Goal: Task Accomplishment & Management: Complete application form

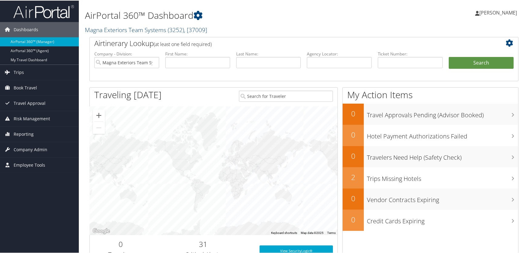
click at [152, 29] on link "Magna Exteriors Team Systems ( 3252 ) , [ 37009 ]" at bounding box center [146, 29] width 122 height 8
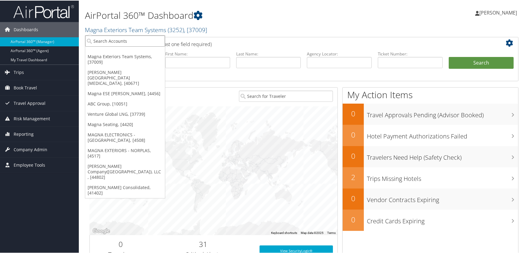
click at [126, 39] on input "search" at bounding box center [125, 40] width 80 height 11
click at [112, 72] on link "Fred Hutchinson Cancer Center, [40671]" at bounding box center [125, 77] width 80 height 21
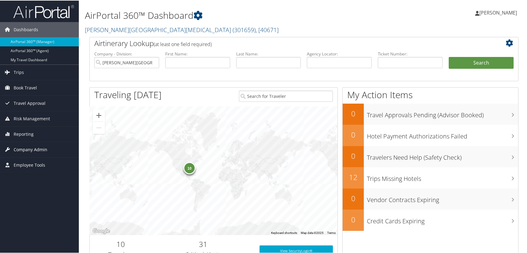
click at [21, 150] on span "Company Admin" at bounding box center [31, 149] width 34 height 15
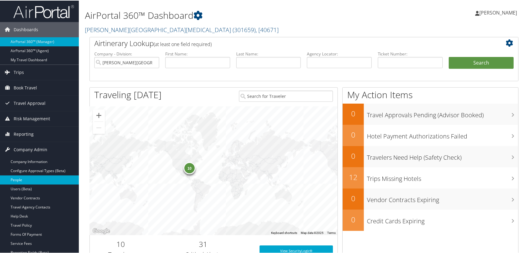
click at [19, 180] on link "People" at bounding box center [39, 179] width 79 height 9
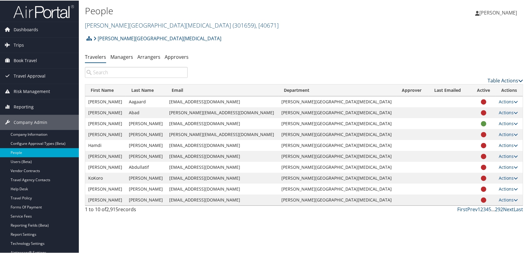
click at [498, 78] on link "Table Actions" at bounding box center [505, 80] width 35 height 7
click at [463, 88] on link "Add New User" at bounding box center [481, 89] width 80 height 10
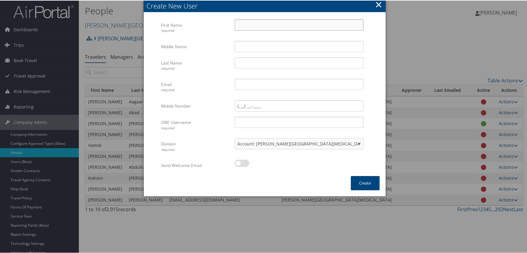
click at [256, 27] on input "First Name required" at bounding box center [299, 24] width 129 height 11
type input "[PERSON_NAME]"
click at [252, 63] on input "Sturg" at bounding box center [299, 62] width 129 height 11
type input "[PERSON_NAME]"
click at [236, 86] on input "Email required" at bounding box center [299, 83] width 129 height 11
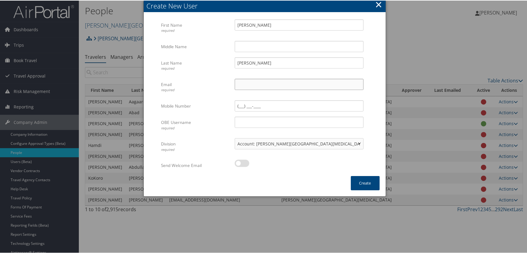
click at [241, 85] on input "Email required" at bounding box center [299, 83] width 129 height 11
click at [442, 60] on body "Menu Dashboards ► AirPortal 360™ (Manager) AirPortal 360™ (Agent) My Travel Das…" at bounding box center [264, 126] width 529 height 253
click at [246, 84] on input "Email required" at bounding box center [299, 83] width 129 height 11
click at [291, 84] on input "tsturgeo@fredhutch.com" at bounding box center [299, 83] width 129 height 11
drag, startPoint x: 294, startPoint y: 85, endPoint x: 232, endPoint y: 78, distance: 62.6
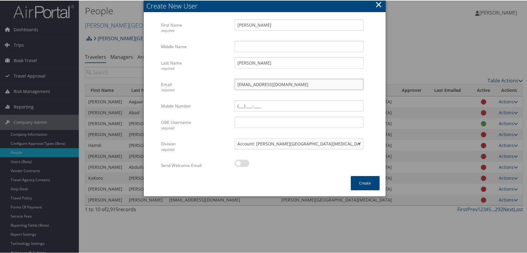
click at [225, 78] on div "Email required tsturgeo@fredhutch.org Multiple values The selected items contai…" at bounding box center [264, 89] width 207 height 22
type input "tsturgeo@fredhutch.org"
click at [242, 124] on input "OBE Username required" at bounding box center [299, 121] width 129 height 11
paste input "tsturgeo@fredhutch.org"
type input "tsturgeo@fredhutch.org"
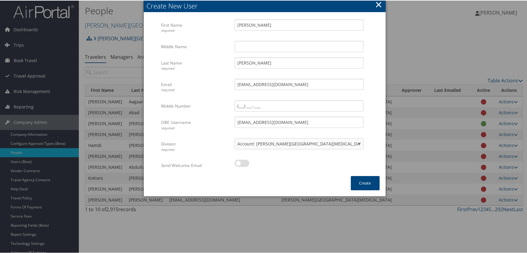
click at [295, 172] on div at bounding box center [299, 166] width 129 height 14
click at [243, 163] on label at bounding box center [242, 162] width 15 height 7
click at [242, 163] on input "checkbox" at bounding box center [240, 164] width 4 height 4
checkbox input "true"
click at [363, 183] on button "Create" at bounding box center [365, 183] width 29 height 14
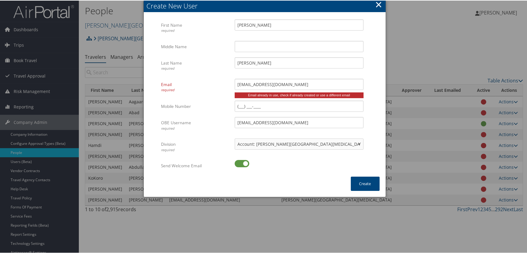
click at [377, 107] on form "First Name required Tod Multiple values The selected items contain different va…" at bounding box center [265, 97] width 230 height 157
click at [418, 45] on div at bounding box center [264, 126] width 529 height 253
click at [377, 3] on button "×" at bounding box center [378, 4] width 7 height 12
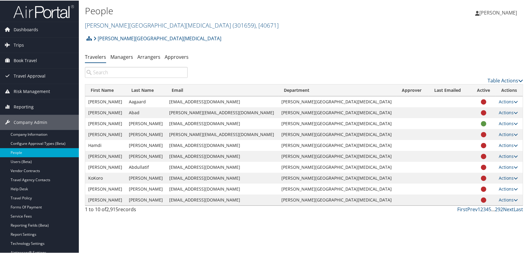
click at [118, 73] on input "search" at bounding box center [136, 71] width 103 height 11
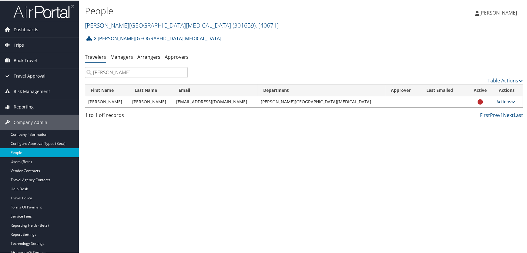
click at [499, 101] on link "Actions" at bounding box center [506, 101] width 19 height 6
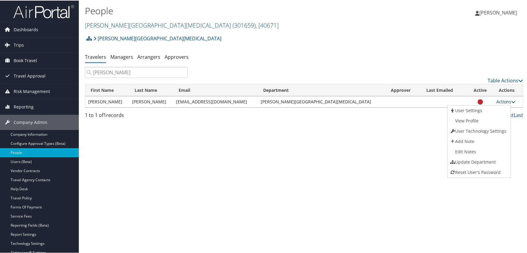
click at [497, 101] on link "Actions" at bounding box center [506, 101] width 19 height 6
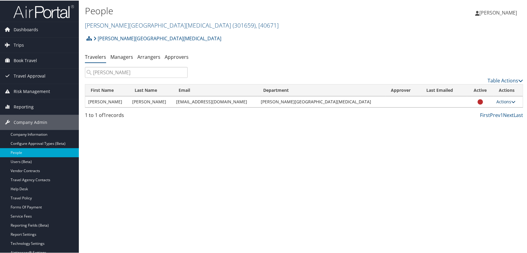
click at [497, 101] on link "Actions" at bounding box center [506, 101] width 19 height 6
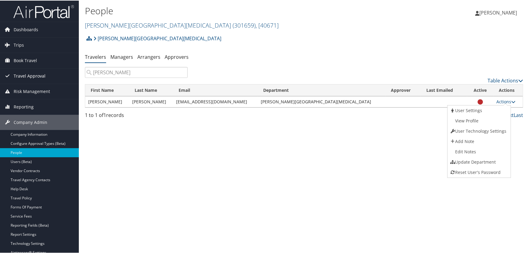
drag, startPoint x: 133, startPoint y: 74, endPoint x: 59, endPoint y: 74, distance: 74.3
click at [59, 74] on div "Dashboards AirPortal 360™ (Manager) AirPortal 360™ (Agent) My Travel Dashboard …" at bounding box center [264, 126] width 529 height 253
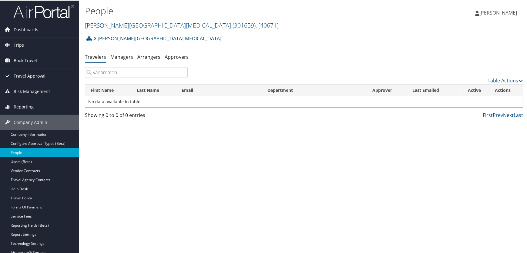
type input "vanommen"
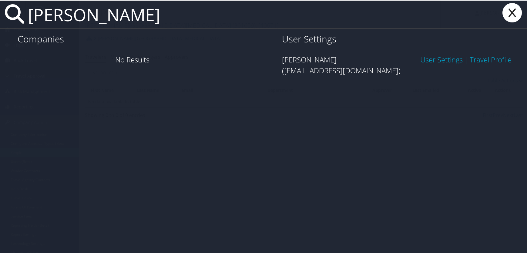
type input "tod sturgeon"
click at [425, 59] on link "User Settings" at bounding box center [441, 59] width 42 height 10
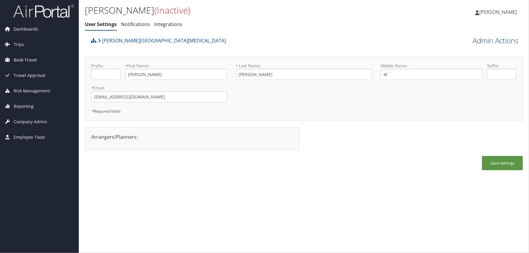
click at [483, 43] on link "Admin Actions" at bounding box center [496, 40] width 46 height 10
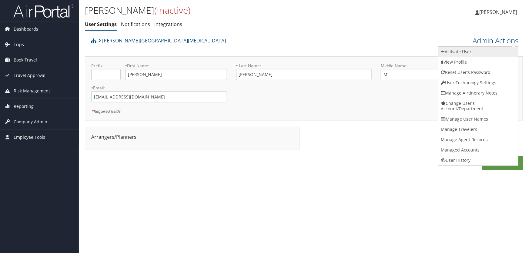
click at [467, 52] on link "Activate User" at bounding box center [479, 52] width 80 height 10
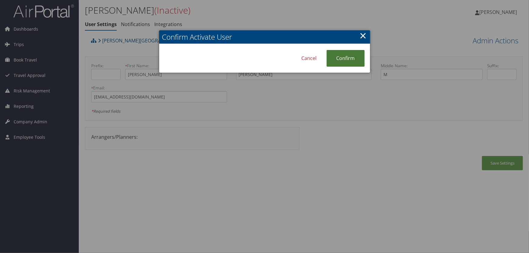
click at [338, 56] on link "Confirm" at bounding box center [346, 58] width 38 height 17
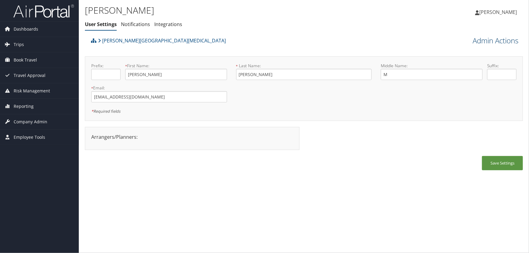
click at [485, 42] on link "Admin Actions" at bounding box center [496, 40] width 46 height 10
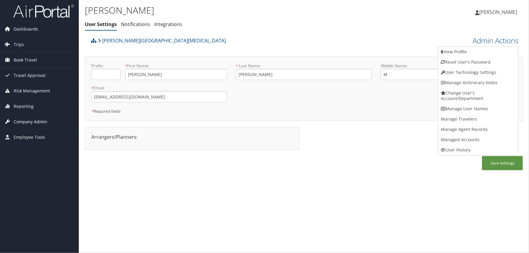
click at [22, 124] on span "Company Admin" at bounding box center [31, 121] width 34 height 15
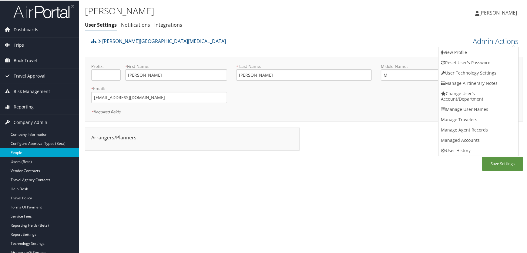
click at [18, 154] on link "People" at bounding box center [39, 152] width 79 height 9
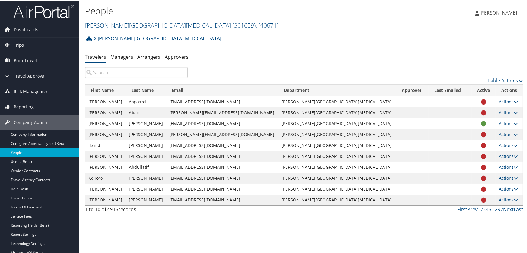
click at [103, 74] on input "search" at bounding box center [136, 71] width 103 height 11
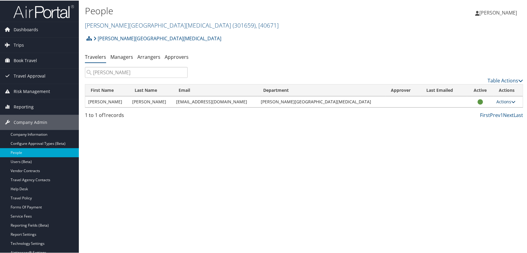
type input "sturgeon"
click at [498, 103] on link "Actions" at bounding box center [506, 101] width 19 height 6
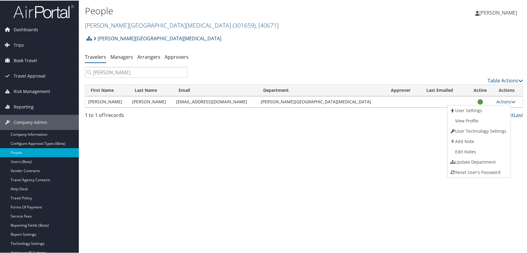
click at [402, 53] on ul "Travelers Managers Arrangers Approvers" at bounding box center [304, 56] width 438 height 11
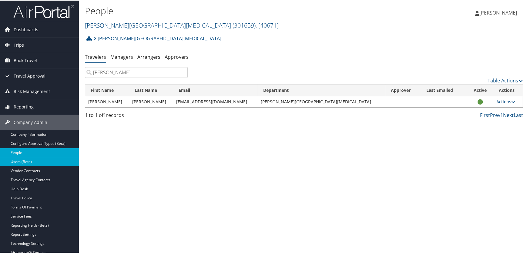
click at [20, 160] on link "Users (Beta)" at bounding box center [39, 161] width 79 height 9
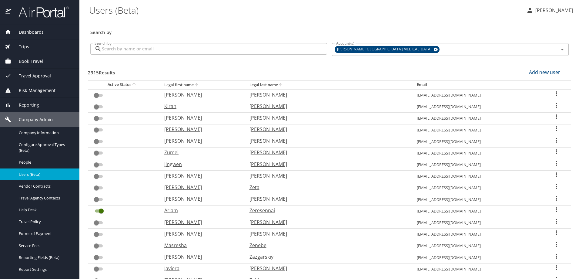
click at [140, 51] on input "Search by" at bounding box center [214, 49] width 225 height 12
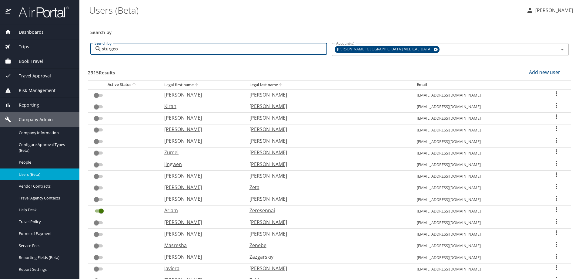
type input "sturgeon"
checkbox input "true"
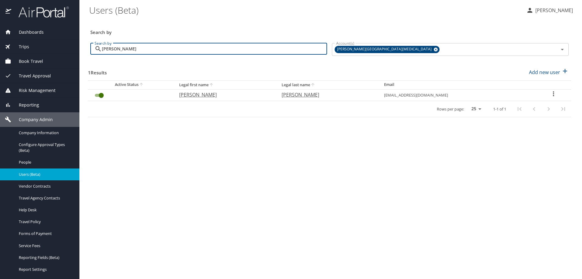
type input "sturgeon"
click at [553, 94] on icon "User Search Table" at bounding box center [553, 93] width 7 height 7
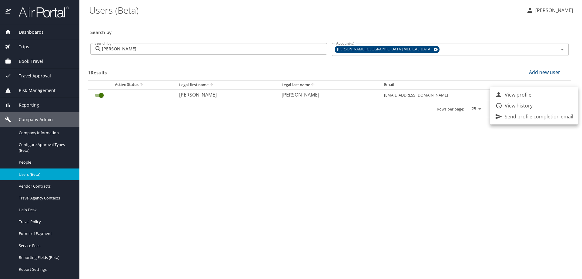
click at [330, 172] on div at bounding box center [291, 139] width 582 height 279
click at [26, 32] on span "Dashboards" at bounding box center [27, 32] width 32 height 7
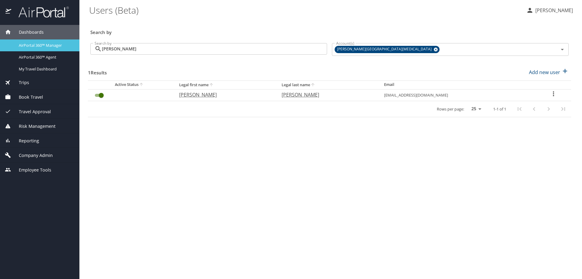
click at [29, 44] on span "AirPortal 360™ Manager" at bounding box center [45, 45] width 53 height 6
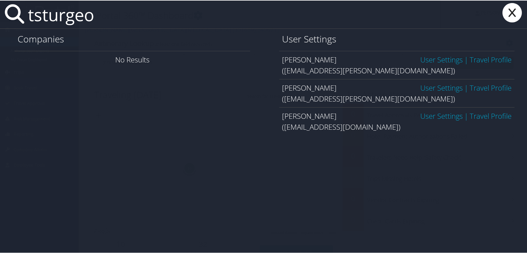
type input "tsturgeo"
click at [441, 116] on link "User Settings" at bounding box center [441, 115] width 42 height 10
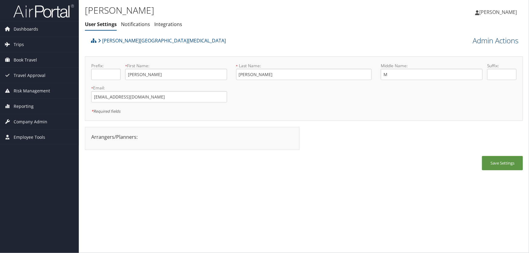
click at [490, 39] on link "Admin Actions" at bounding box center [496, 40] width 46 height 10
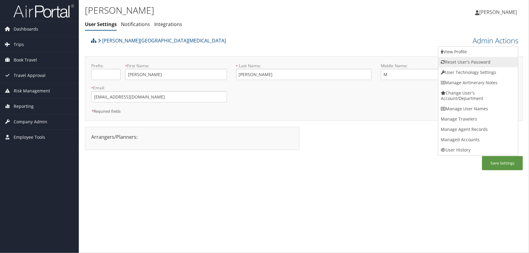
click at [457, 62] on link "Reset User's Password" at bounding box center [479, 62] width 80 height 10
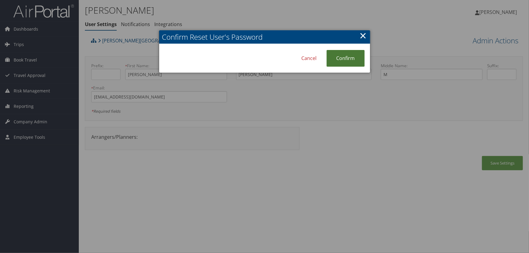
click at [346, 58] on link "Confirm" at bounding box center [346, 58] width 38 height 17
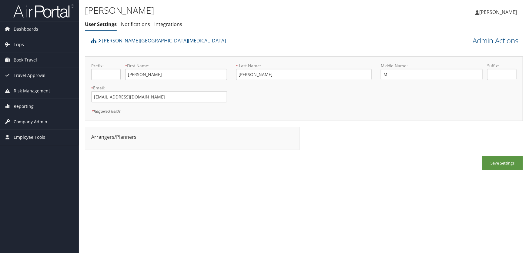
click at [27, 120] on span "Company Admin" at bounding box center [31, 121] width 34 height 15
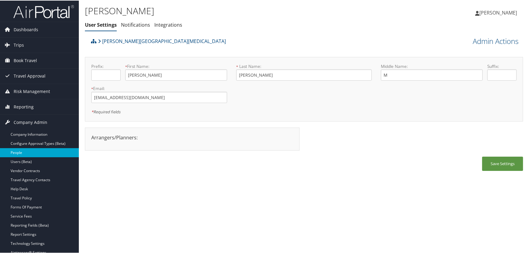
click at [22, 154] on link "People" at bounding box center [39, 152] width 79 height 9
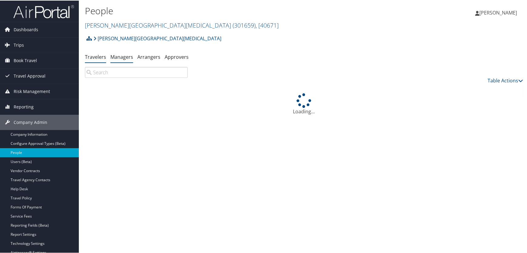
click at [119, 55] on link "Managers" at bounding box center [121, 56] width 23 height 7
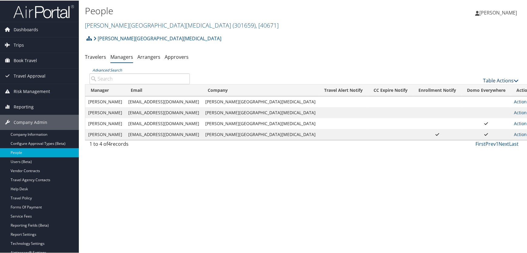
click at [493, 79] on link "Table Actions" at bounding box center [500, 80] width 35 height 7
click at [465, 90] on link "Add New Travel Manager" at bounding box center [481, 89] width 80 height 10
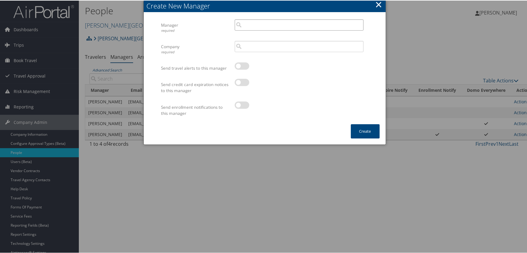
click at [253, 22] on input "search" at bounding box center [299, 24] width 129 height 11
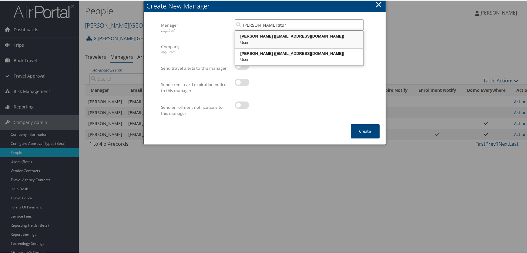
click at [266, 37] on div "Tod Sturgeon (tsturgeo@fredhutch.org)" at bounding box center [299, 36] width 127 height 6
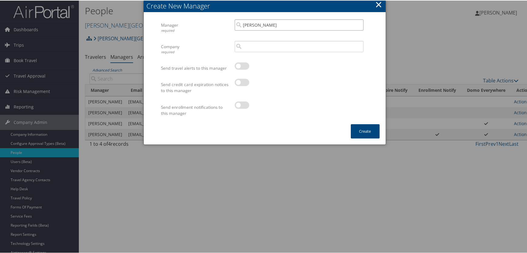
type input "Tod Sturgeon"
click at [257, 46] on input "search" at bounding box center [299, 45] width 129 height 11
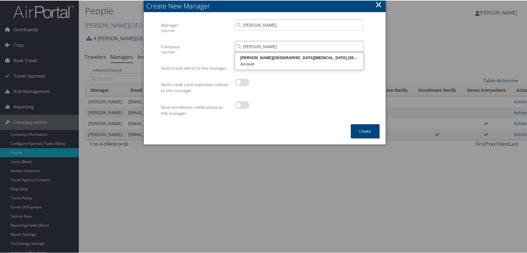
click at [264, 56] on div "Fred Hutchinson Cancer Center (301659)" at bounding box center [299, 57] width 127 height 6
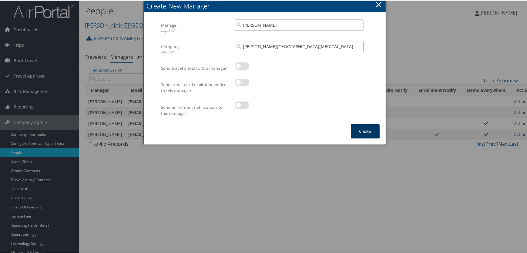
type input "[PERSON_NAME][GEOGRAPHIC_DATA][MEDICAL_DATA]"
click at [366, 132] on button "Create" at bounding box center [365, 131] width 29 height 14
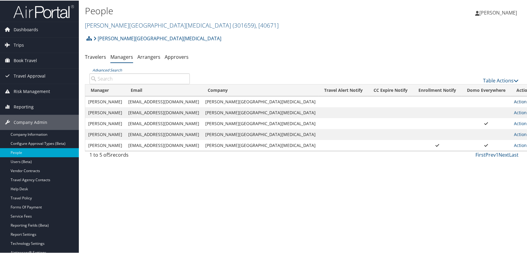
click at [514, 100] on link "Actions" at bounding box center [523, 101] width 19 height 6
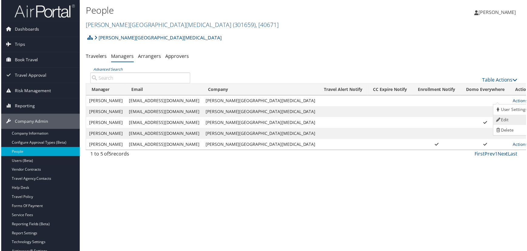
click at [500, 120] on icon at bounding box center [499, 120] width 5 height 4
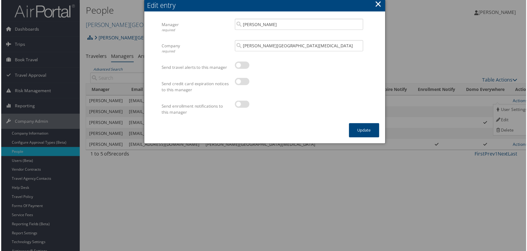
click at [377, 3] on button "×" at bounding box center [378, 4] width 7 height 12
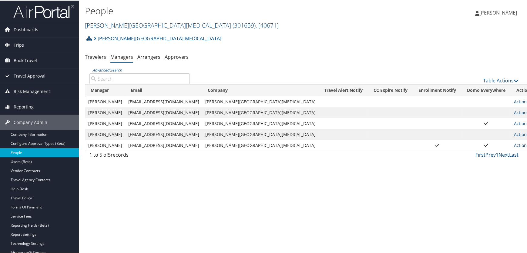
click at [514, 146] on link "Actions" at bounding box center [523, 145] width 19 height 6
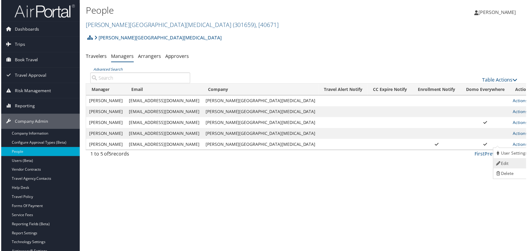
click at [505, 162] on link "Edit" at bounding box center [513, 164] width 37 height 10
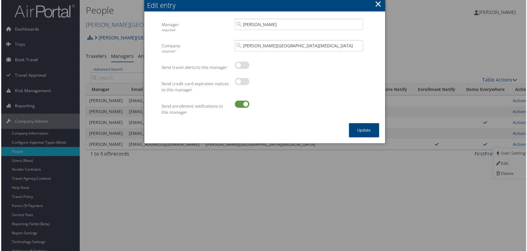
click at [206, 19] on div "Manager required William Never Multiple values The selected items contain diffe…" at bounding box center [264, 30] width 207 height 22
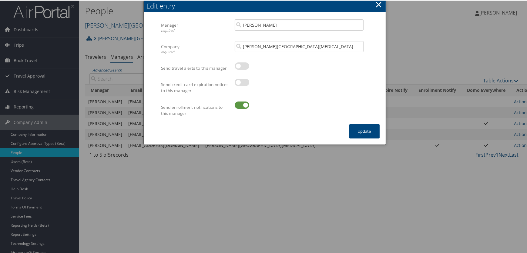
click at [215, 21] on div "Manager required William Never Multiple values The selected items contain diffe…" at bounding box center [264, 30] width 207 height 22
click at [376, 3] on button "×" at bounding box center [378, 4] width 7 height 12
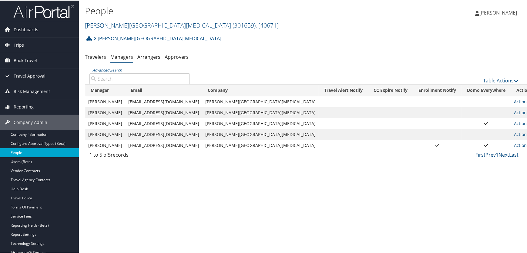
click at [19, 151] on link "People" at bounding box center [39, 152] width 79 height 9
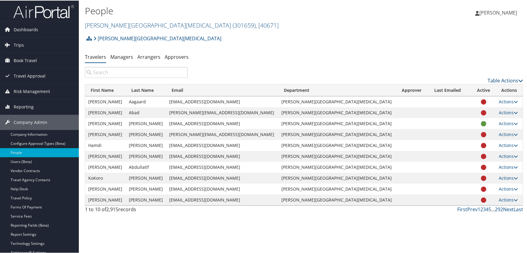
click at [505, 80] on link "Table Actions" at bounding box center [505, 80] width 35 height 7
click at [465, 88] on link "Add New User" at bounding box center [481, 89] width 80 height 10
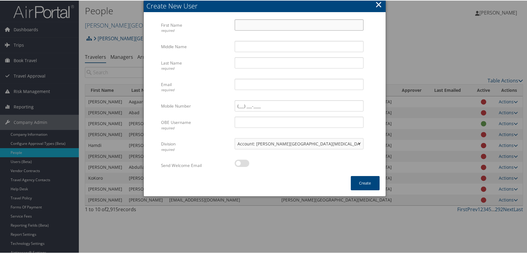
click at [254, 24] on input "First Name required" at bounding box center [299, 24] width 129 height 11
type input "Lisa"
click at [237, 64] on input "Last Name required" at bounding box center [299, 62] width 129 height 11
type input "van Ommen"
click at [248, 85] on input "lvan" at bounding box center [299, 83] width 129 height 11
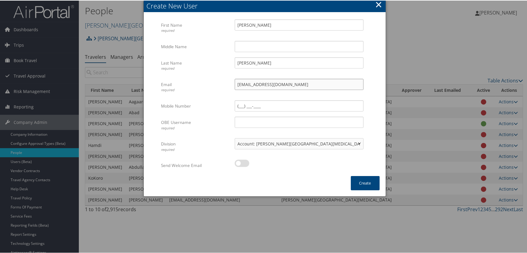
drag, startPoint x: 293, startPoint y: 82, endPoint x: 210, endPoint y: 79, distance: 82.9
click at [210, 79] on div "Email required lvanomme@fredhutch.org Multiple values The selected items contai…" at bounding box center [264, 89] width 207 height 22
type input "[EMAIL_ADDRESS][DOMAIN_NAME]"
click at [244, 123] on input "OBE Username required" at bounding box center [299, 121] width 129 height 11
paste input "[EMAIL_ADDRESS][DOMAIN_NAME]"
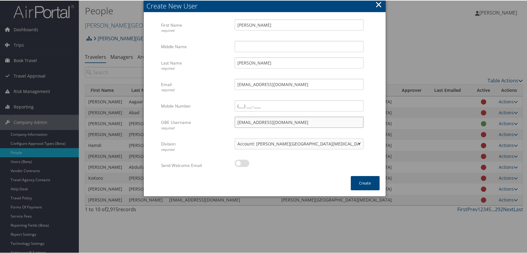
type input "[EMAIL_ADDRESS][DOMAIN_NAME]"
click at [247, 163] on label at bounding box center [242, 162] width 15 height 7
click at [242, 163] on input "checkbox" at bounding box center [240, 164] width 4 height 4
checkbox input "true"
click at [359, 184] on button "Create" at bounding box center [365, 183] width 29 height 14
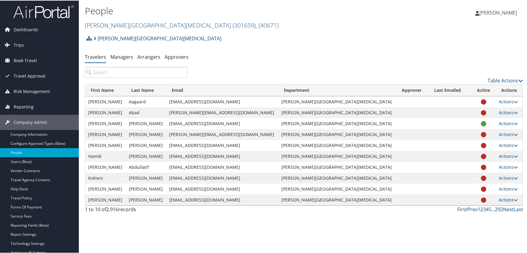
click at [102, 74] on input "search" at bounding box center [136, 71] width 103 height 11
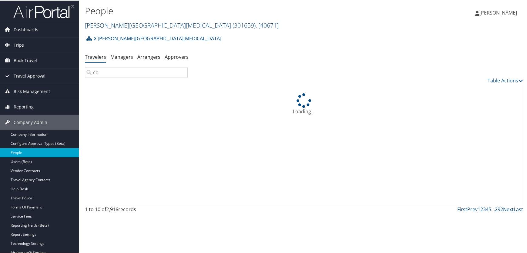
type input "c"
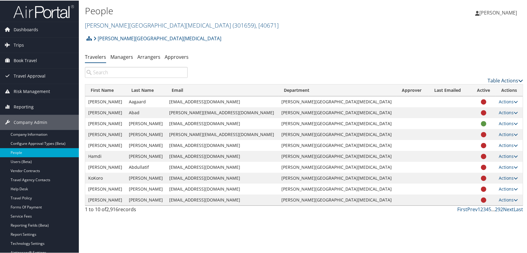
click at [502, 80] on link "Table Actions" at bounding box center [505, 80] width 35 height 7
click at [462, 90] on link "Add New User" at bounding box center [481, 89] width 80 height 10
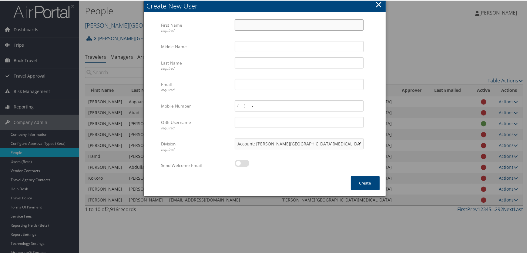
click at [239, 24] on input "First Name required" at bounding box center [299, 24] width 129 height 11
type input "Cathi"
type input "o"
type input "Borella"
drag, startPoint x: 285, startPoint y: 83, endPoint x: 205, endPoint y: 81, distance: 80.1
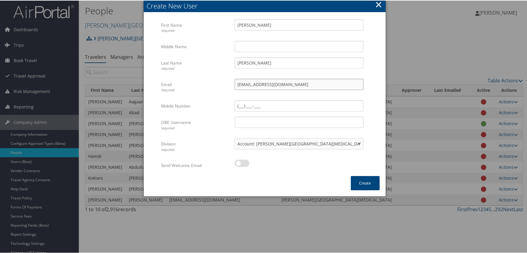
click at [205, 81] on div "Email required cborella@fredhutch.org Multiple values The selected items contai…" at bounding box center [264, 89] width 207 height 22
type input "[EMAIL_ADDRESS][DOMAIN_NAME]"
click at [243, 122] on input "OBE Username required" at bounding box center [299, 121] width 129 height 11
paste input "[EMAIL_ADDRESS][DOMAIN_NAME]"
type input "[EMAIL_ADDRESS][DOMAIN_NAME]"
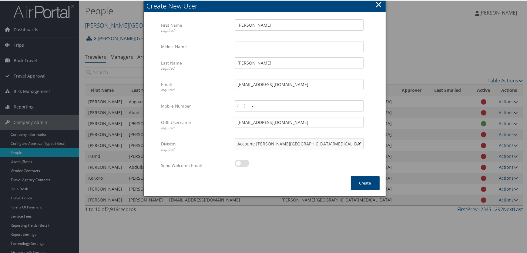
click at [247, 164] on label at bounding box center [242, 162] width 15 height 7
click at [242, 164] on input "checkbox" at bounding box center [240, 164] width 4 height 4
checkbox input "true"
click at [359, 183] on button "Create" at bounding box center [365, 183] width 29 height 14
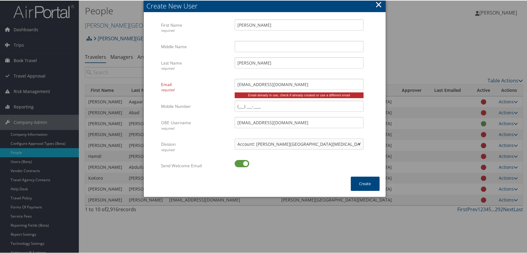
click at [453, 49] on div at bounding box center [264, 126] width 529 height 253
click at [376, 4] on button "×" at bounding box center [378, 4] width 7 height 12
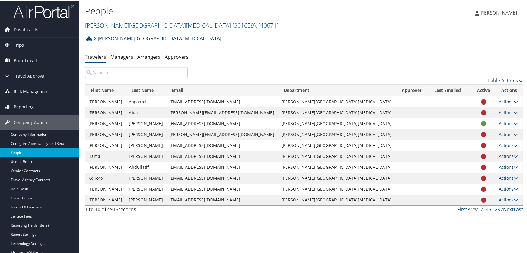
click at [102, 74] on input "search" at bounding box center [136, 71] width 103 height 11
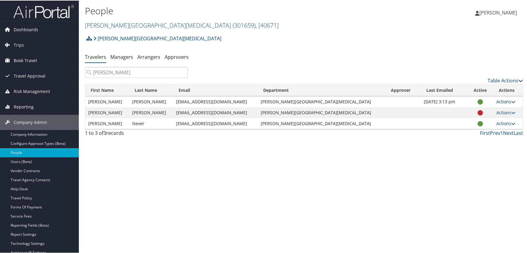
type input "borella"
click at [500, 100] on link "Actions" at bounding box center [506, 101] width 19 height 6
click at [412, 66] on div "Fred Hutchinson Cancer Center Account Structure Fred Hutchinson Cancer Center (…" at bounding box center [304, 86] width 438 height 108
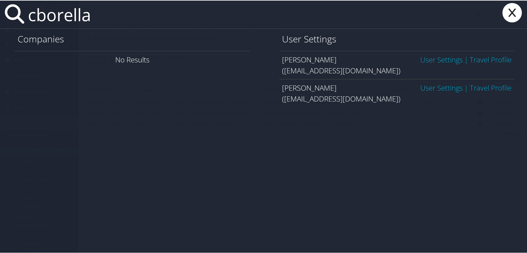
type input "cborella"
click at [441, 58] on link "User Settings" at bounding box center [441, 59] width 42 height 10
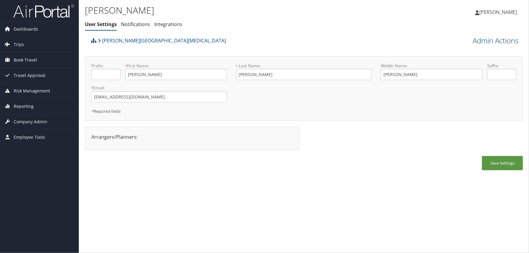
click at [482, 40] on link "Admin Actions" at bounding box center [496, 40] width 46 height 10
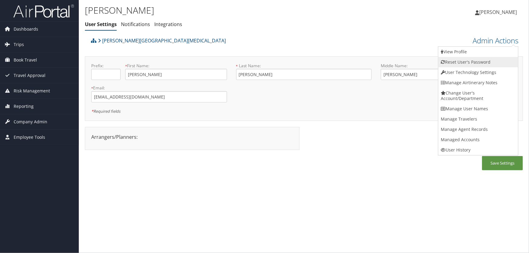
click at [460, 62] on link "Reset User's Password" at bounding box center [479, 62] width 80 height 10
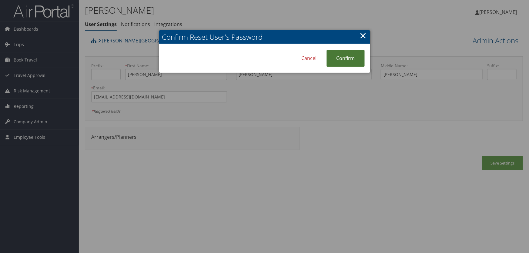
click at [349, 59] on link "Confirm" at bounding box center [346, 58] width 38 height 17
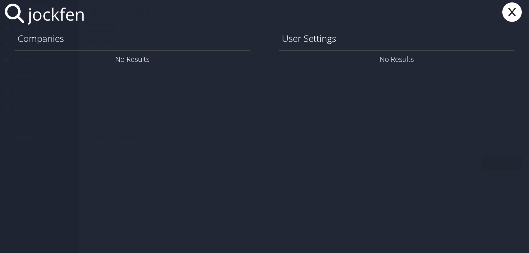
type input "jockfen"
click at [507, 8] on icon at bounding box center [512, 11] width 24 height 19
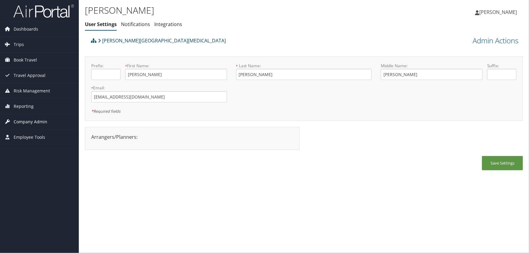
click at [17, 123] on span "Company Admin" at bounding box center [31, 121] width 34 height 15
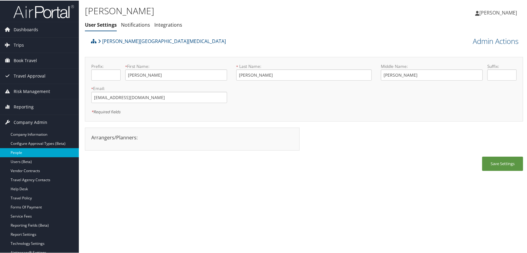
click at [19, 153] on link "People" at bounding box center [39, 152] width 79 height 9
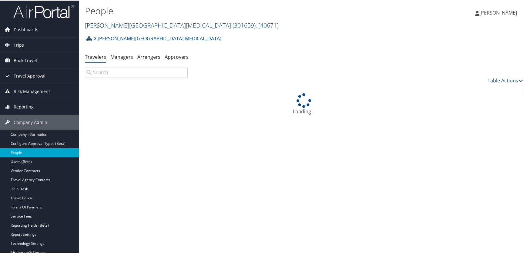
click at [493, 80] on link "Table Actions" at bounding box center [505, 80] width 35 height 7
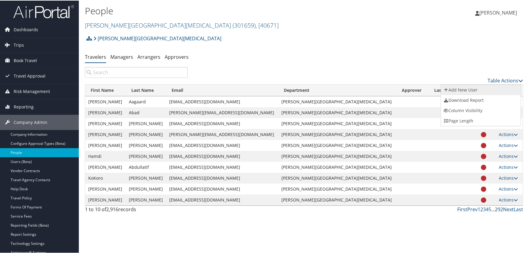
click at [458, 89] on link "Add New User" at bounding box center [481, 89] width 80 height 10
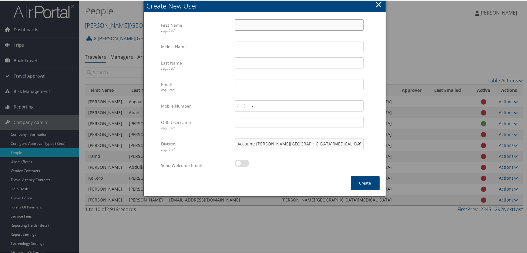
click at [252, 27] on input "First Name required" at bounding box center [299, 24] width 129 height 11
type input "[PERSON_NAME]"
type input "Ockfen"
drag, startPoint x: 287, startPoint y: 85, endPoint x: 200, endPoint y: 85, distance: 87.1
click at [200, 85] on div "Email required jockfen@fredhutch.org Multiple values The selected items contain…" at bounding box center [264, 89] width 207 height 22
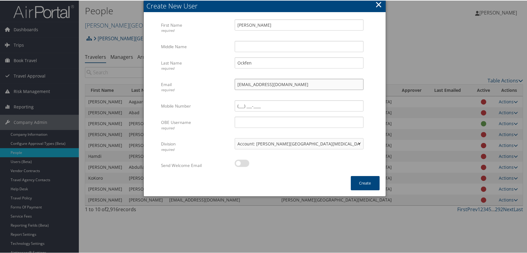
type input "jockfen@fredhutch.org"
click at [245, 121] on input "OBE Username required" at bounding box center [299, 121] width 129 height 11
paste input "jockfen@fredhutch.org"
type input "jockfen@fredhutch.org"
click at [243, 163] on label at bounding box center [242, 162] width 15 height 7
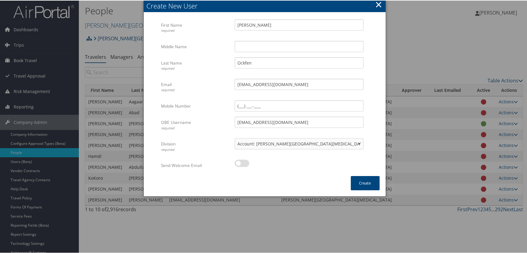
click at [242, 163] on input "checkbox" at bounding box center [240, 164] width 4 height 4
checkbox input "true"
click at [366, 185] on button "Create" at bounding box center [365, 183] width 29 height 14
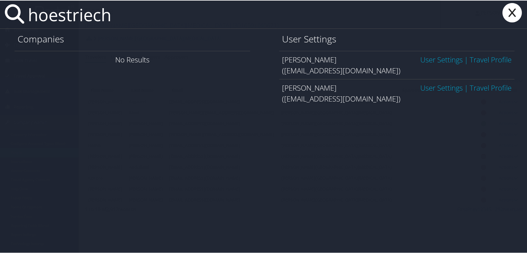
type input "hoestriech"
click at [436, 88] on link "User Settings" at bounding box center [441, 87] width 42 height 10
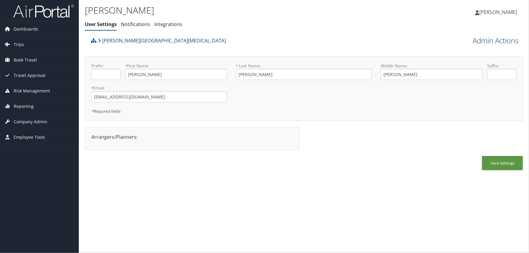
click at [490, 44] on link "Admin Actions" at bounding box center [496, 40] width 46 height 10
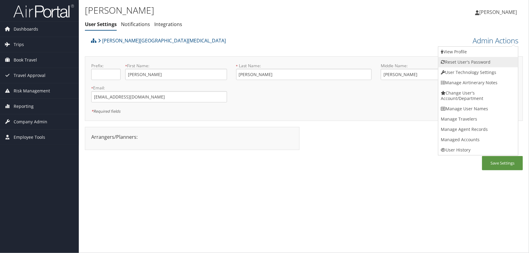
click at [452, 61] on link "Reset User's Password" at bounding box center [479, 62] width 80 height 10
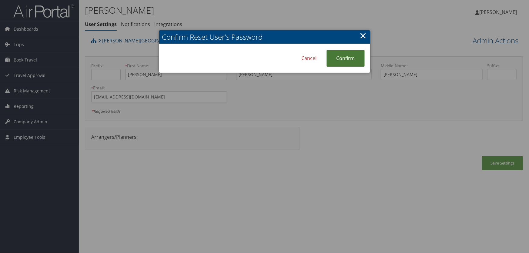
click at [352, 59] on link "Confirm" at bounding box center [346, 58] width 38 height 17
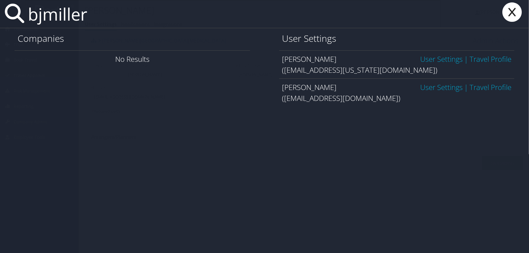
type input "bjmiller"
click at [443, 87] on link "User Settings" at bounding box center [441, 87] width 42 height 10
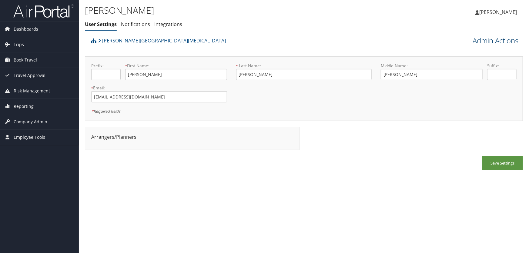
click at [487, 44] on link "Admin Actions" at bounding box center [496, 40] width 46 height 10
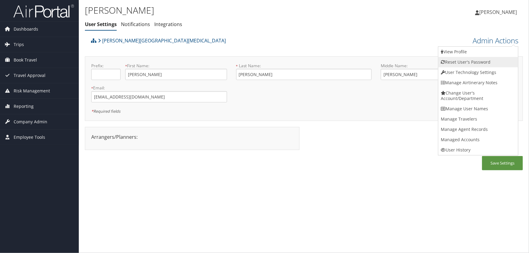
click at [460, 62] on link "Reset User's Password" at bounding box center [479, 62] width 80 height 10
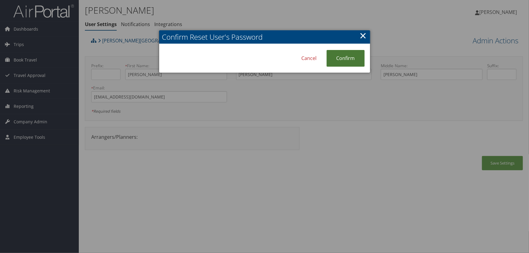
click at [345, 60] on link "Confirm" at bounding box center [346, 58] width 38 height 17
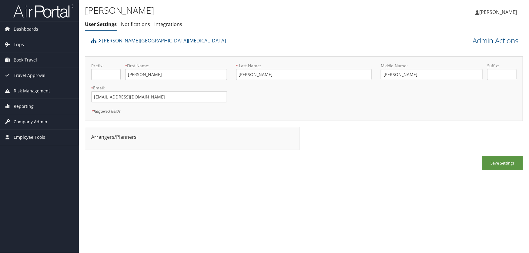
click at [21, 121] on span "Company Admin" at bounding box center [31, 121] width 34 height 15
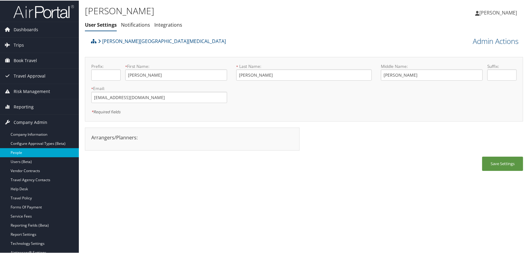
click at [22, 151] on link "People" at bounding box center [39, 152] width 79 height 9
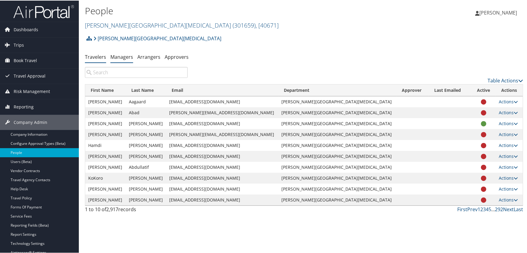
click at [115, 58] on link "Managers" at bounding box center [121, 56] width 23 height 7
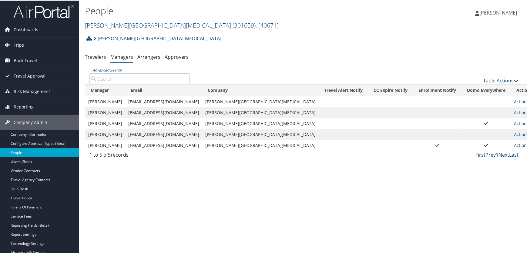
click at [491, 79] on link "Table Actions" at bounding box center [500, 80] width 35 height 7
click at [488, 88] on link "Add New Travel Manager" at bounding box center [481, 89] width 80 height 10
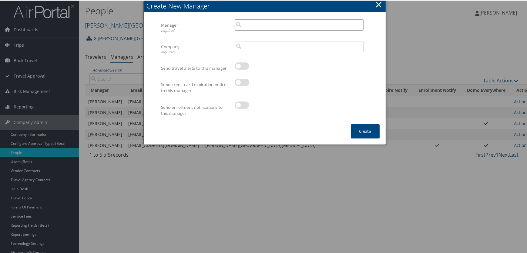
click at [261, 25] on input "search" at bounding box center [299, 24] width 129 height 11
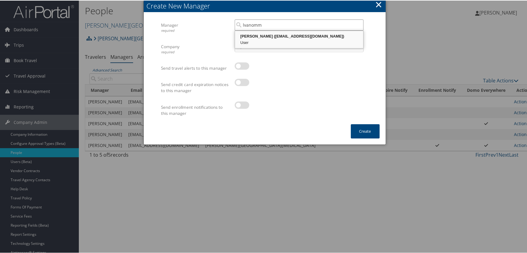
click at [268, 36] on div "Lisa van Ommen (lvanomme@fredhutch.org)" at bounding box center [299, 36] width 127 height 6
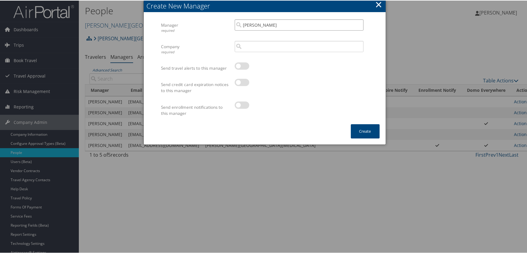
type input "[PERSON_NAME]"
click at [259, 46] on input "search" at bounding box center [299, 45] width 129 height 11
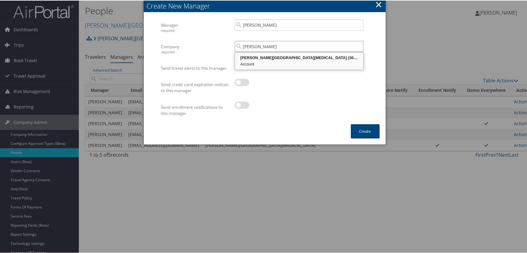
click at [261, 58] on div "[PERSON_NAME][GEOGRAPHIC_DATA][MEDICAL_DATA] (301659)" at bounding box center [299, 57] width 127 height 6
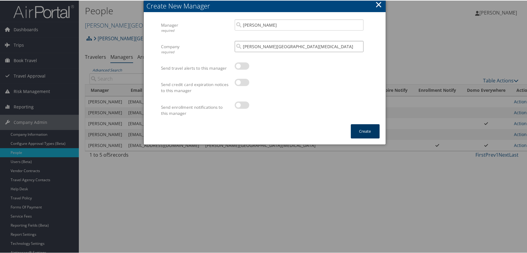
type input "[PERSON_NAME][GEOGRAPHIC_DATA][MEDICAL_DATA]"
click at [361, 130] on button "Create" at bounding box center [365, 131] width 29 height 14
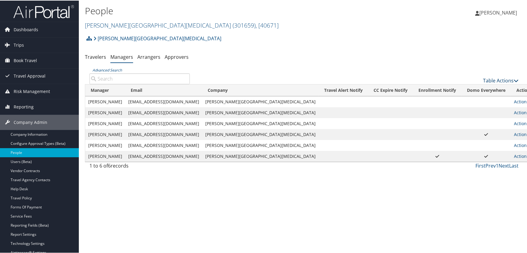
click at [489, 78] on link "Table Actions" at bounding box center [500, 80] width 35 height 7
click at [480, 89] on link "Add New Travel Manager" at bounding box center [481, 89] width 80 height 10
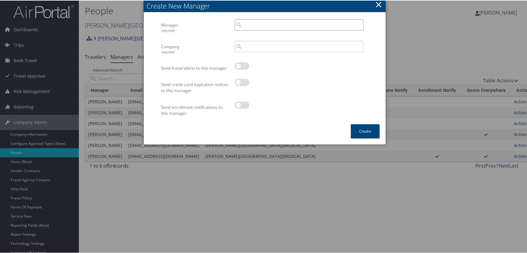
click at [251, 23] on input "search" at bounding box center [299, 24] width 129 height 11
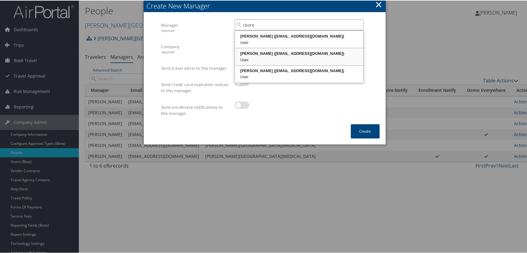
click at [265, 52] on div "Mary Borella (cborella@fredhutch.org)" at bounding box center [299, 53] width 127 height 6
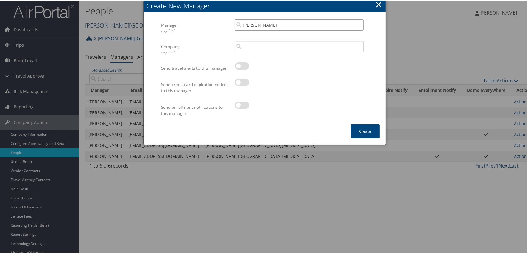
type input "[PERSON_NAME]"
click at [251, 47] on input "search" at bounding box center [299, 45] width 129 height 11
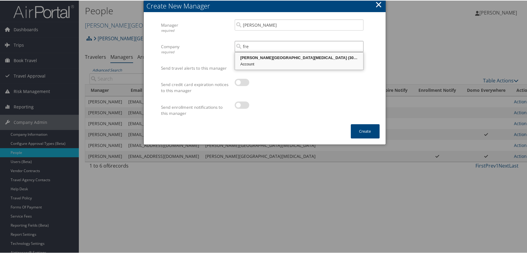
click at [249, 57] on div "[PERSON_NAME][GEOGRAPHIC_DATA][MEDICAL_DATA] (301659)" at bounding box center [299, 57] width 127 height 6
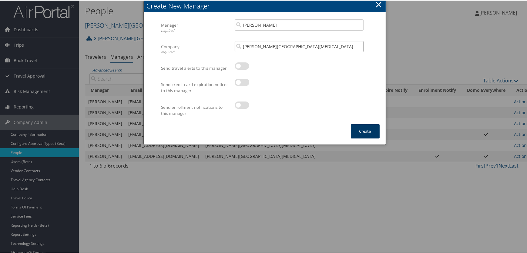
type input "[PERSON_NAME][GEOGRAPHIC_DATA][MEDICAL_DATA]"
click at [357, 128] on button "Create" at bounding box center [365, 131] width 29 height 14
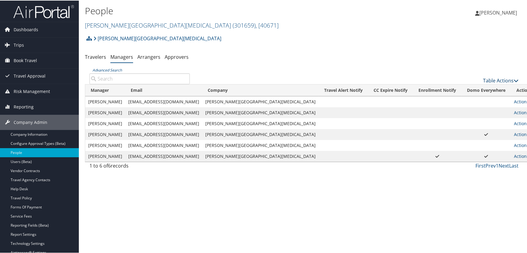
click at [491, 80] on link "Table Actions" at bounding box center [500, 80] width 35 height 7
click at [471, 89] on link "Add New Travel Manager" at bounding box center [481, 89] width 80 height 10
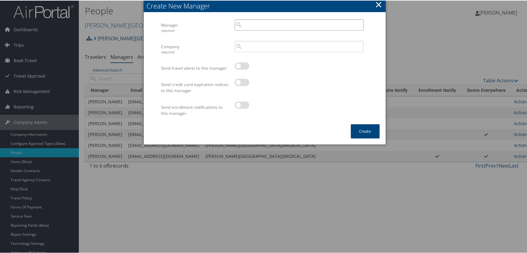
click at [249, 24] on input "search" at bounding box center [299, 24] width 129 height 11
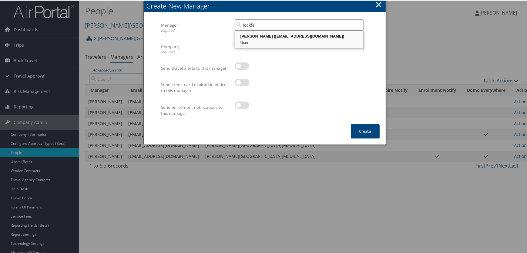
click at [252, 37] on div "Jerry Ockfen (jockfen@fredhutch.org)" at bounding box center [299, 36] width 127 height 6
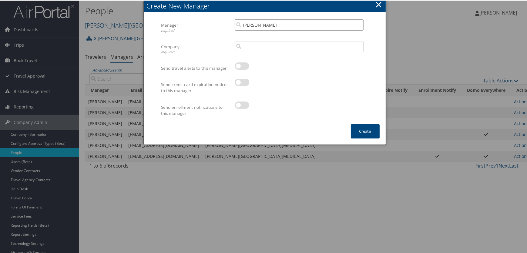
type input "[PERSON_NAME]"
click at [254, 47] on input "search" at bounding box center [299, 45] width 129 height 11
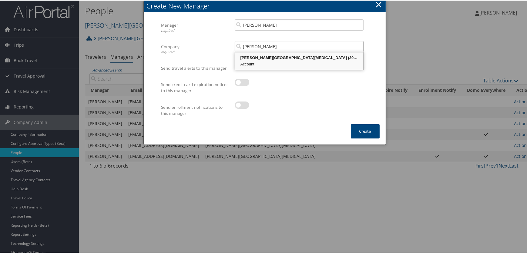
click at [259, 61] on div "Account" at bounding box center [299, 64] width 127 height 6
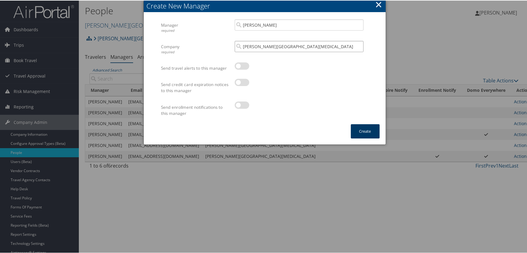
type input "[PERSON_NAME][GEOGRAPHIC_DATA][MEDICAL_DATA]"
click at [363, 135] on button "Create" at bounding box center [365, 131] width 29 height 14
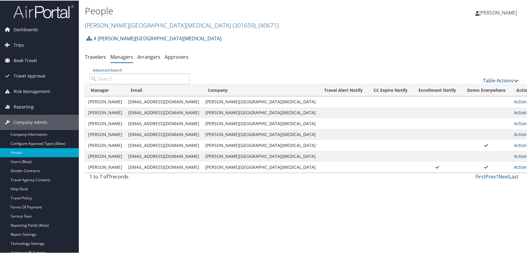
click at [495, 77] on link "Table Actions" at bounding box center [500, 80] width 35 height 7
click at [454, 89] on link "Add New Travel Manager" at bounding box center [481, 89] width 80 height 10
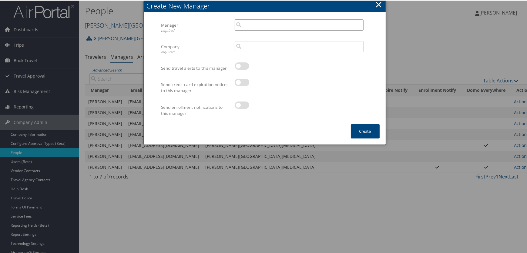
click at [243, 25] on input "search" at bounding box center [299, 24] width 129 height 11
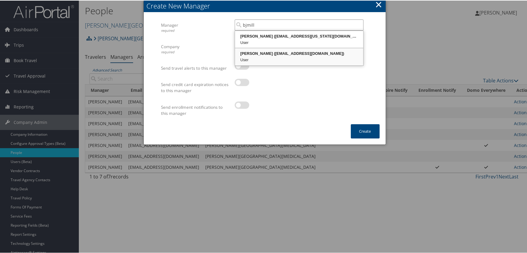
click at [262, 52] on div "Brett Miller (bjmiller@fredhutch.org)" at bounding box center [299, 53] width 127 height 6
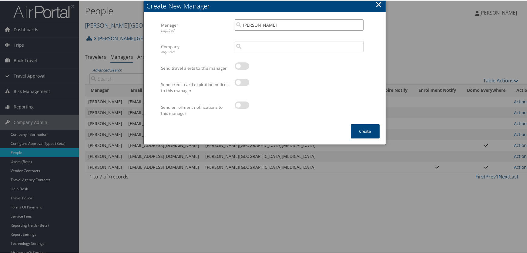
type input "[PERSON_NAME]"
click at [250, 46] on input "search" at bounding box center [299, 45] width 129 height 11
type input "d"
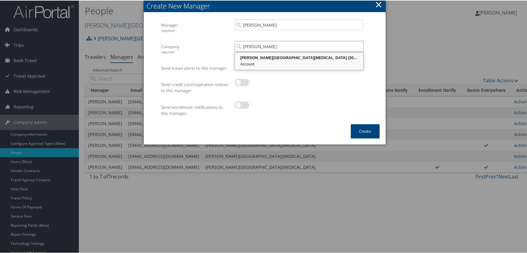
click at [245, 58] on div "[PERSON_NAME][GEOGRAPHIC_DATA][MEDICAL_DATA] (301659)" at bounding box center [299, 57] width 127 height 6
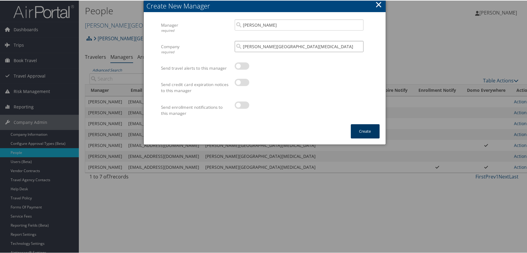
type input "[PERSON_NAME][GEOGRAPHIC_DATA][MEDICAL_DATA]"
click at [358, 132] on button "Create" at bounding box center [365, 131] width 29 height 14
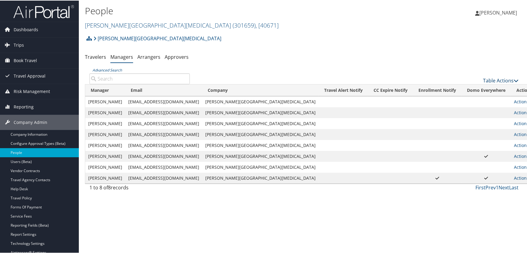
click at [491, 79] on link "Table Actions" at bounding box center [500, 80] width 35 height 7
click at [465, 87] on link "Add New Travel Manager" at bounding box center [481, 89] width 80 height 10
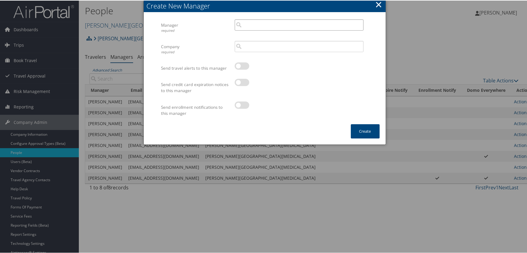
click at [246, 24] on input "search" at bounding box center [299, 24] width 129 height 11
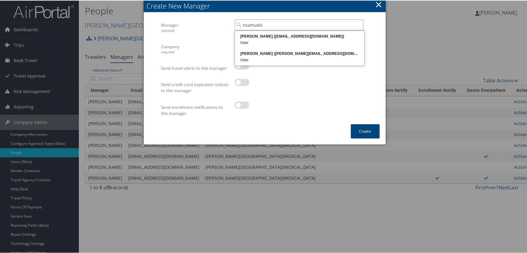
type input "nsamuels"
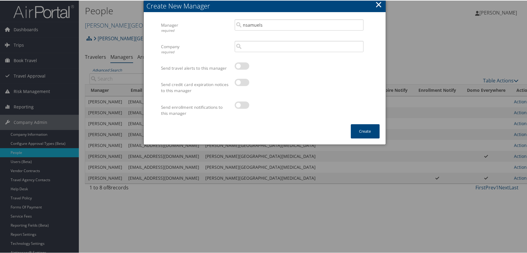
click at [379, 4] on button "×" at bounding box center [378, 4] width 7 height 12
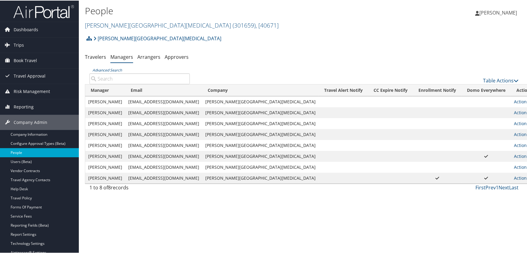
click at [18, 152] on link "People" at bounding box center [39, 152] width 79 height 9
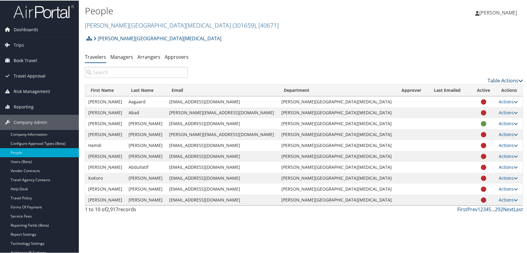
click at [503, 79] on link "Table Actions" at bounding box center [505, 80] width 35 height 7
click at [475, 89] on link "Add New User" at bounding box center [481, 89] width 80 height 10
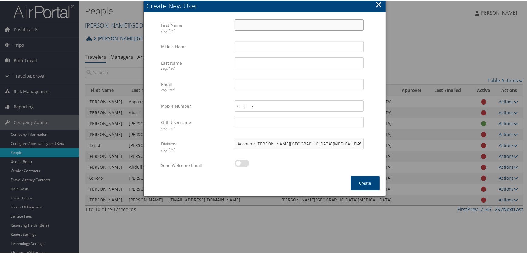
click at [263, 24] on input "First Name required" at bounding box center [299, 24] width 129 height 11
type input "Nate"
type input "S"
type input "Samuelson"
paste input "[EMAIL_ADDRESS][DOMAIN_NAME]"
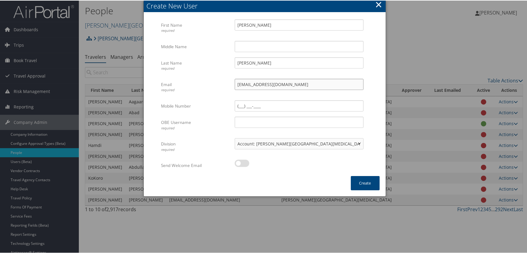
type input "[EMAIL_ADDRESS][DOMAIN_NAME]"
click at [243, 121] on input "OBE Username required" at bounding box center [299, 121] width 129 height 11
paste input "[EMAIL_ADDRESS][DOMAIN_NAME]"
type input "[EMAIL_ADDRESS][DOMAIN_NAME]"
click at [240, 162] on label at bounding box center [242, 162] width 15 height 7
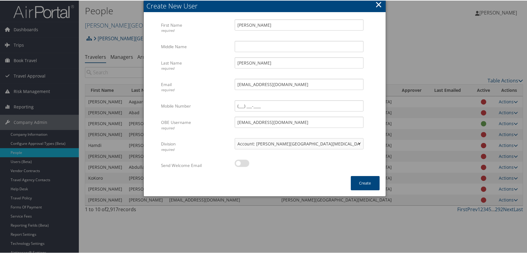
click at [240, 162] on input "checkbox" at bounding box center [240, 164] width 4 height 4
checkbox input "true"
click at [362, 185] on button "Create" at bounding box center [365, 183] width 29 height 14
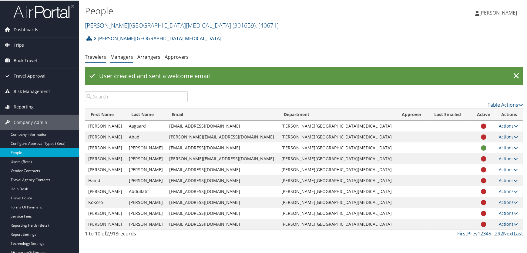
click at [122, 55] on link "Managers" at bounding box center [121, 56] width 23 height 7
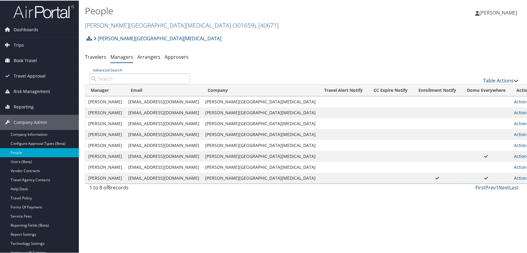
click at [488, 81] on link "Table Actions" at bounding box center [500, 80] width 35 height 7
click at [463, 91] on link "Add New Travel Manager" at bounding box center [481, 89] width 80 height 10
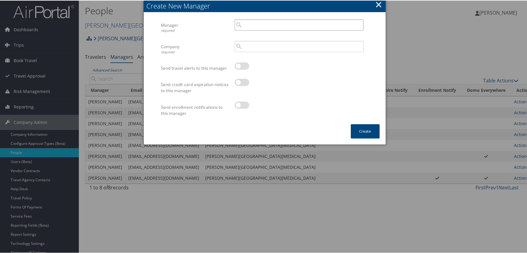
click at [260, 27] on input "search" at bounding box center [299, 24] width 129 height 11
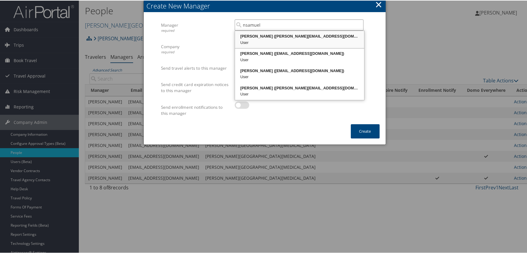
click at [296, 38] on div "[PERSON_NAME] ([PERSON_NAME][EMAIL_ADDRESS][DOMAIN_NAME])" at bounding box center [299, 36] width 127 height 6
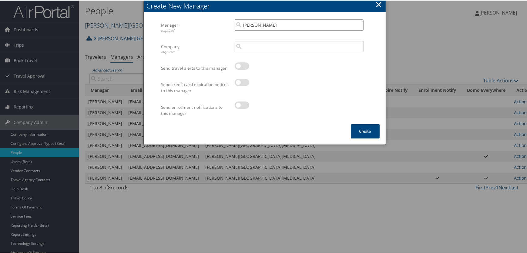
type input "[PERSON_NAME]"
click at [246, 46] on input "search" at bounding box center [299, 45] width 129 height 11
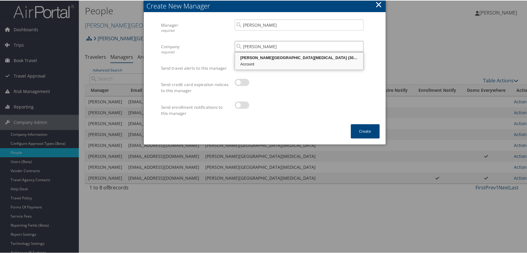
click at [264, 55] on div "[PERSON_NAME][GEOGRAPHIC_DATA][MEDICAL_DATA] (301659)" at bounding box center [299, 57] width 127 height 6
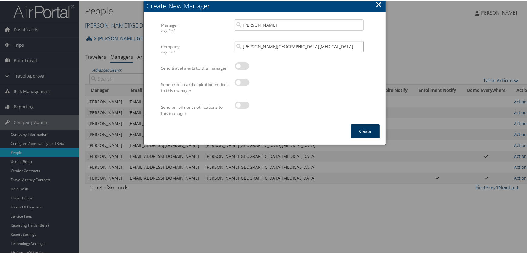
type input "[PERSON_NAME][GEOGRAPHIC_DATA][MEDICAL_DATA]"
click at [358, 133] on button "Create" at bounding box center [365, 131] width 29 height 14
